Goal: Transaction & Acquisition: Purchase product/service

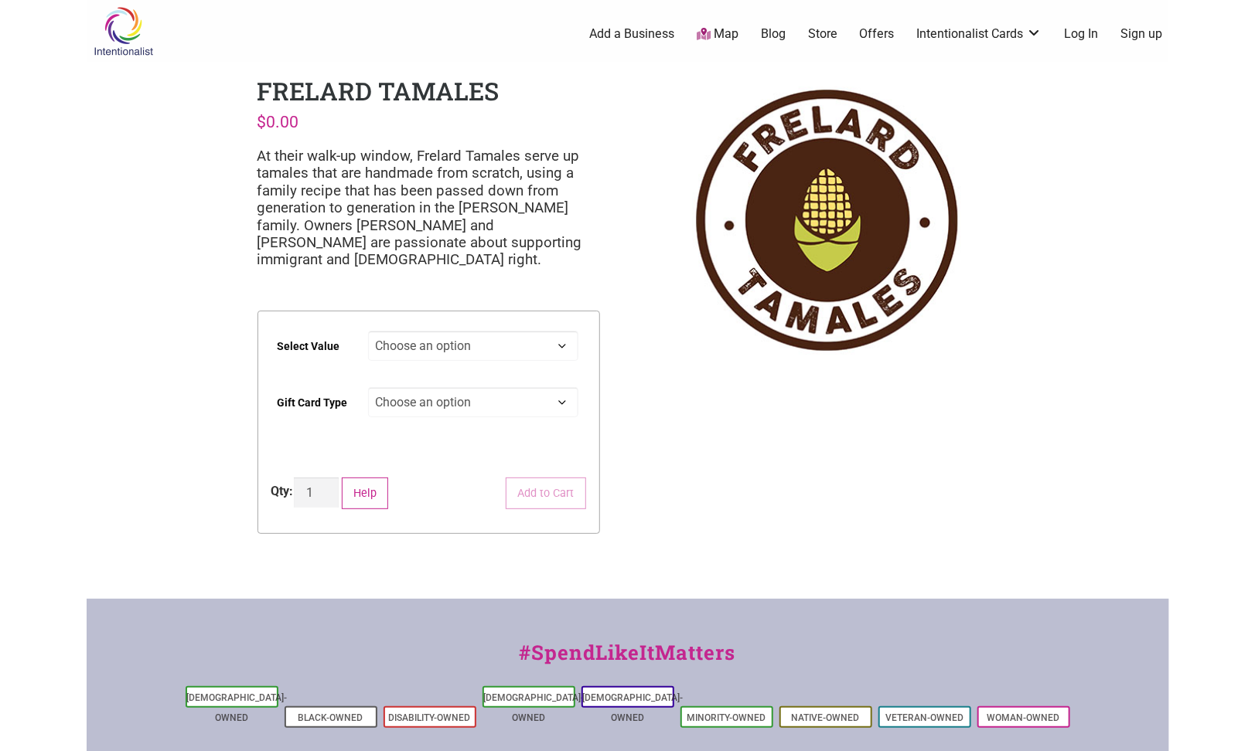
click at [561, 346] on select "Choose an option $25 $50 $100 $200 $500" at bounding box center [473, 346] width 210 height 30
click at [368, 331] on select "Choose an option $25 $50 $100 $200 $500" at bounding box center [473, 346] width 210 height 30
select select "$100"
click at [563, 405] on select "Choose an option Physical" at bounding box center [473, 402] width 210 height 30
select select "Physical"
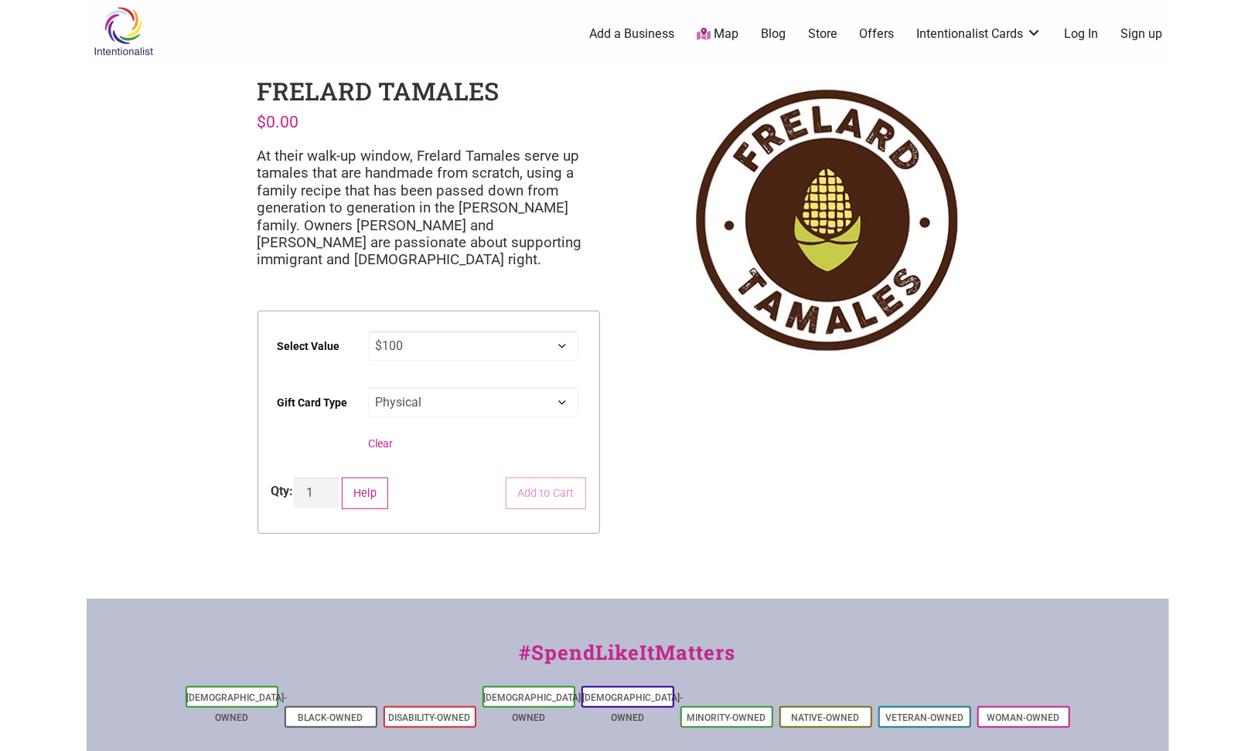
click at [368, 387] on select "Choose an option Physical" at bounding box center [473, 402] width 210 height 30
select select "$100"
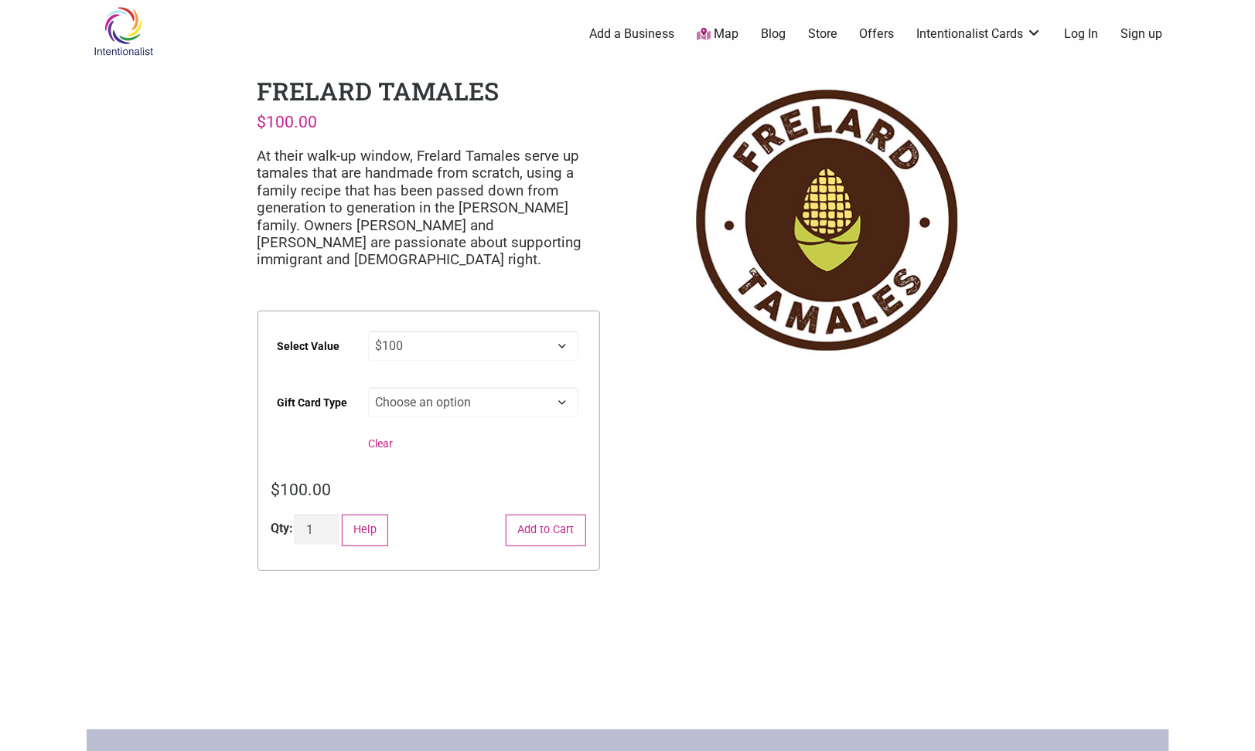
click at [561, 408] on select "Choose an option Physical" at bounding box center [473, 402] width 210 height 30
click at [561, 403] on select "Choose an option Physical" at bounding box center [473, 402] width 210 height 30
click at [477, 487] on div "$ 100.00" at bounding box center [428, 490] width 315 height 25
click at [540, 534] on button "Add to Cart" at bounding box center [546, 531] width 80 height 32
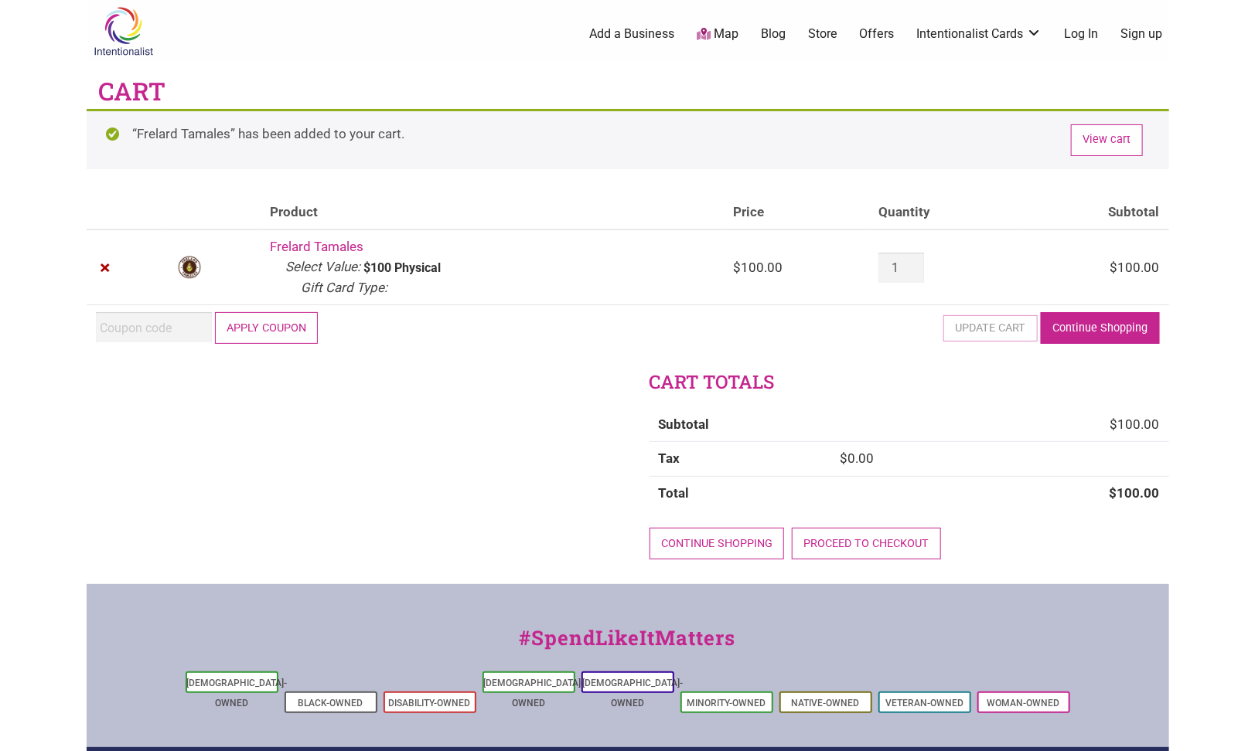
click at [1099, 329] on link "Continue Shopping" at bounding box center [1100, 328] width 119 height 32
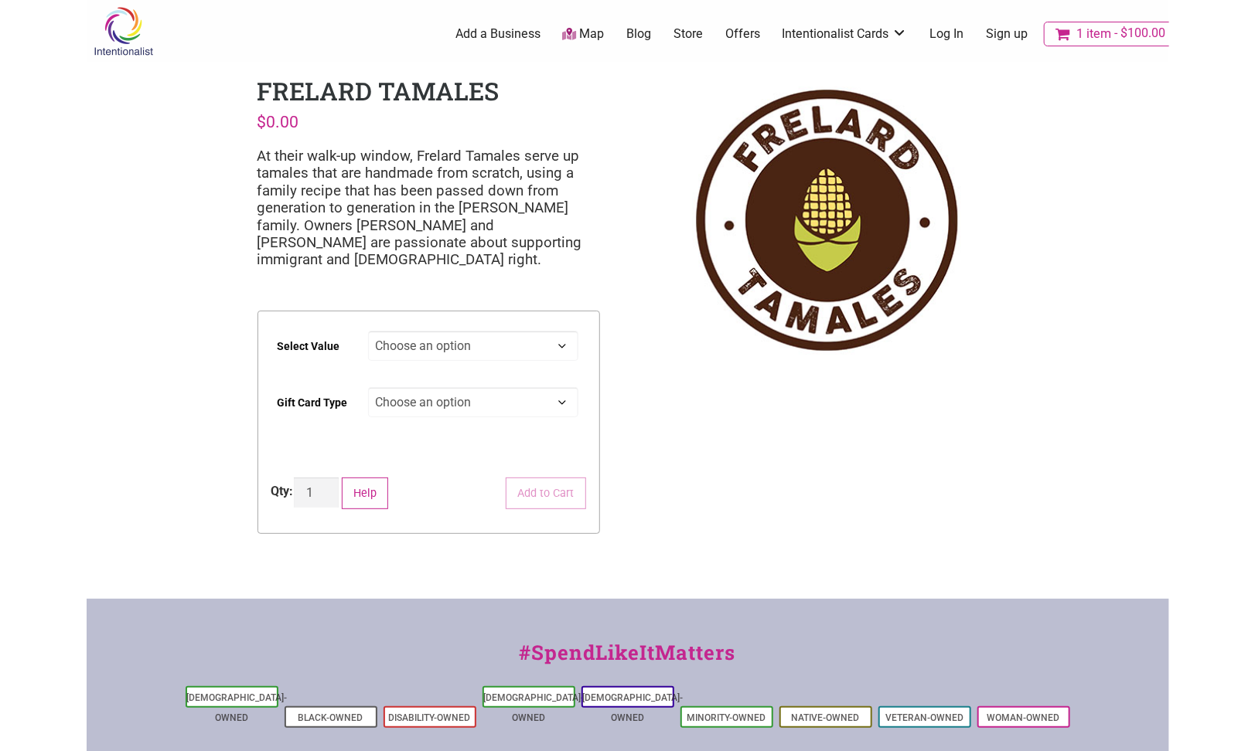
click at [1105, 39] on span "1 item" at bounding box center [1093, 34] width 35 height 12
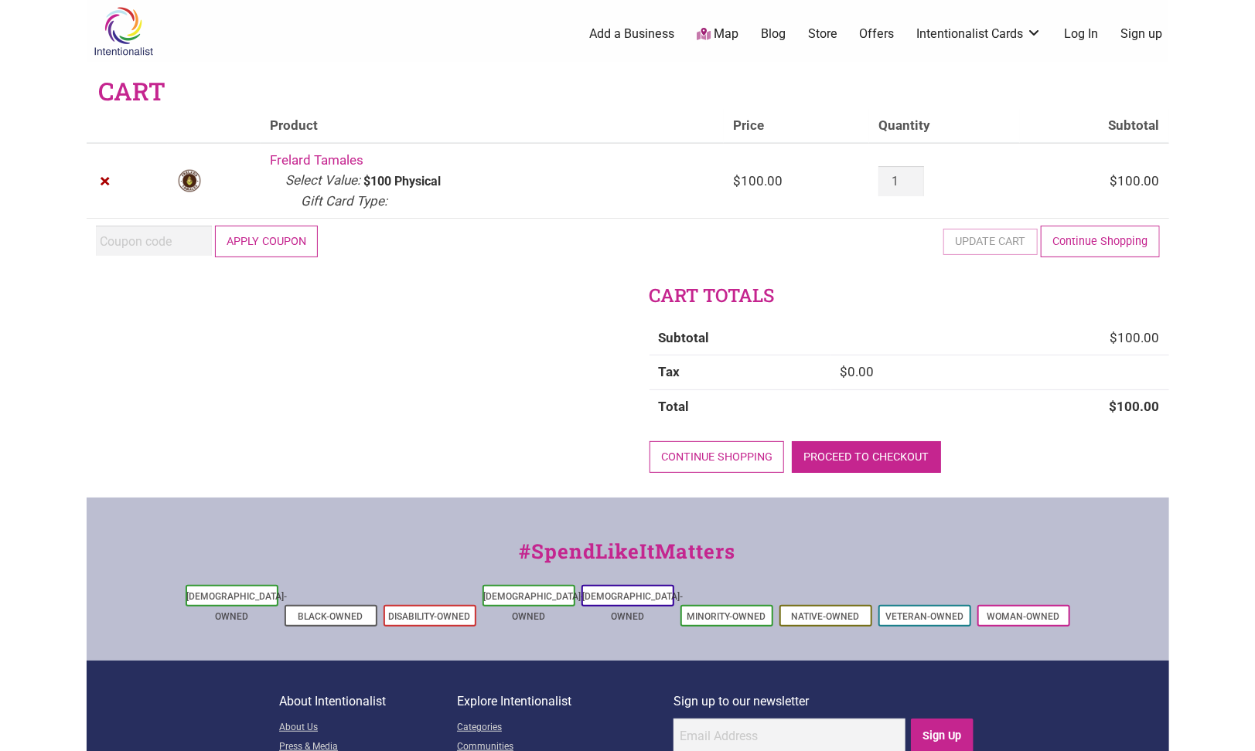
click at [867, 452] on link "Proceed to checkout" at bounding box center [866, 457] width 149 height 32
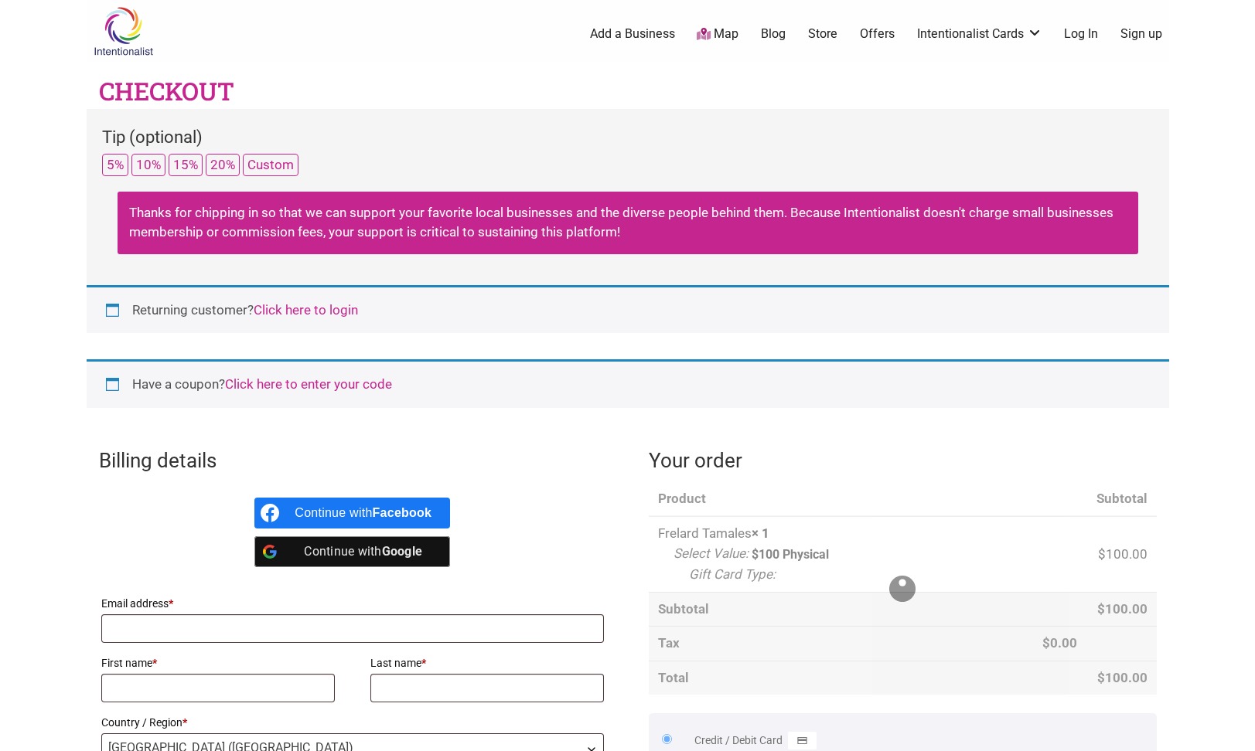
select select "WA"
